Goal: Browse casually: Explore the website without a specific task or goal

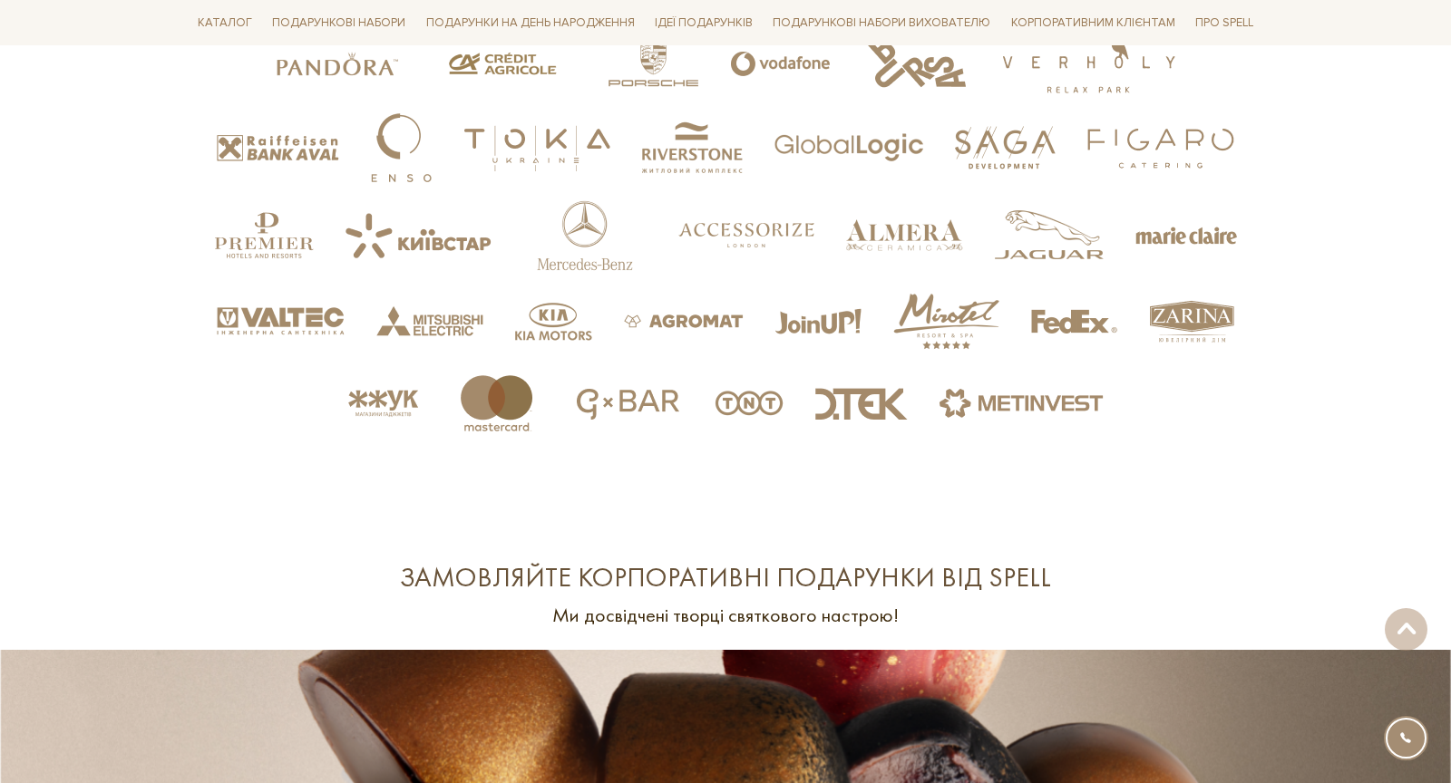
scroll to position [3961, 0]
